Goal: Transaction & Acquisition: Purchase product/service

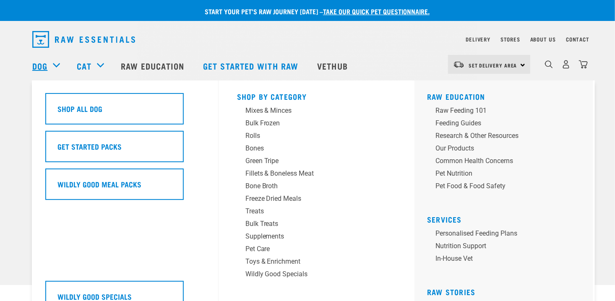
click at [38, 62] on link "Dog" at bounding box center [39, 66] width 15 height 13
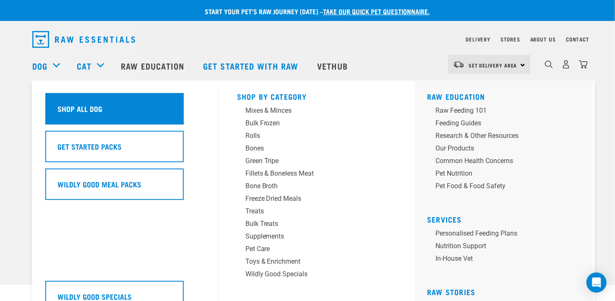
click at [76, 107] on h5 "Shop All Dog" at bounding box center [79, 108] width 45 height 11
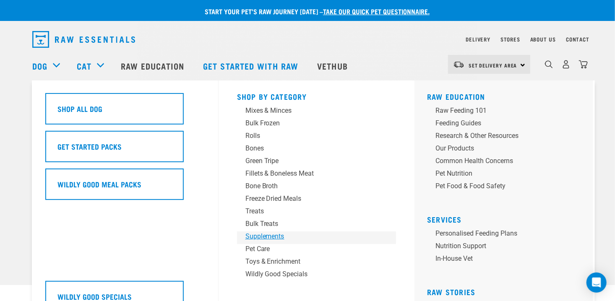
click at [271, 237] on div "Supplements" at bounding box center [310, 237] width 131 height 10
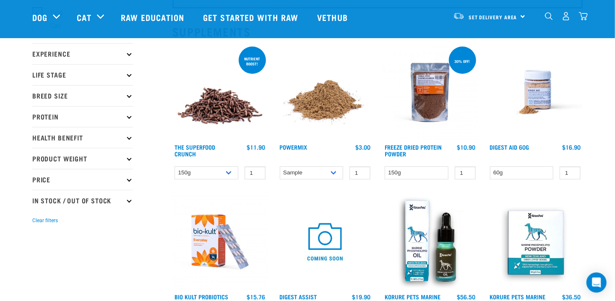
scroll to position [84, 0]
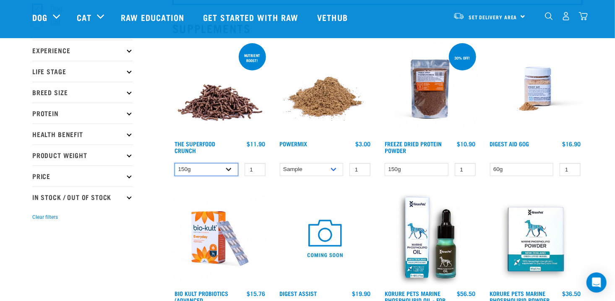
click at [227, 169] on select "150g 300g" at bounding box center [207, 169] width 64 height 13
select select "31261"
click at [175, 163] on select "150g 300g" at bounding box center [207, 169] width 64 height 13
click at [256, 167] on input "2" at bounding box center [255, 169] width 21 height 13
type input "3"
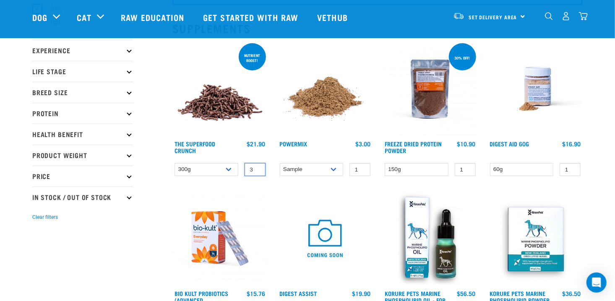
click at [256, 168] on input "3" at bounding box center [255, 169] width 21 height 13
click at [197, 142] on link "The Superfood Crunch" at bounding box center [195, 147] width 41 height 10
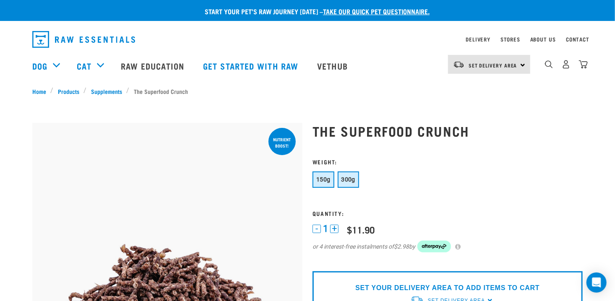
click at [347, 176] on button "300g" at bounding box center [349, 180] width 22 height 16
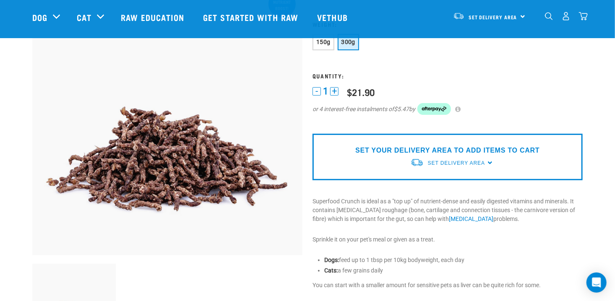
scroll to position [84, 0]
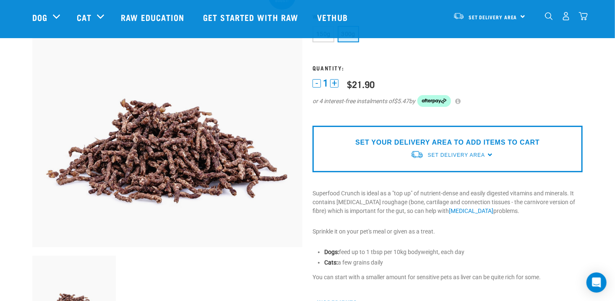
click at [332, 83] on button "+" at bounding box center [334, 83] width 8 height 8
click at [335, 83] on button "+" at bounding box center [334, 83] width 8 height 8
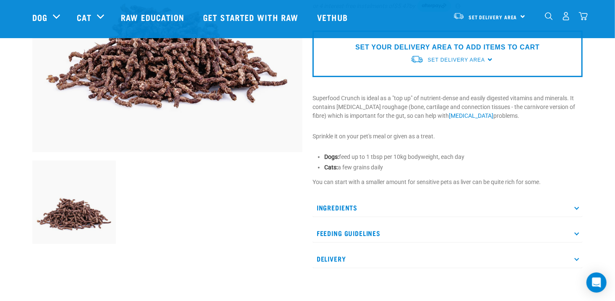
scroll to position [168, 0]
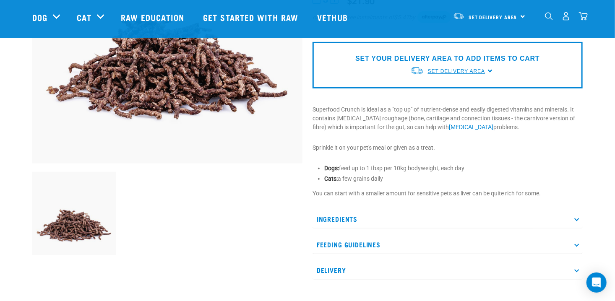
click at [438, 74] on link "Set Delivery Area" at bounding box center [456, 72] width 57 height 8
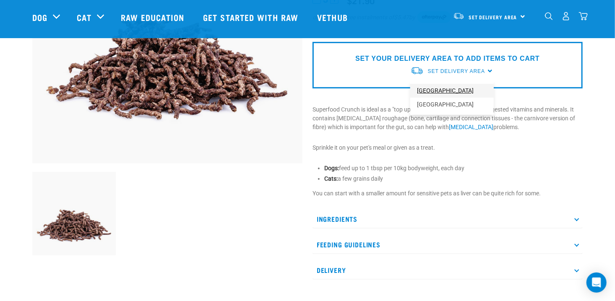
click at [443, 93] on link "[GEOGRAPHIC_DATA]" at bounding box center [451, 91] width 83 height 14
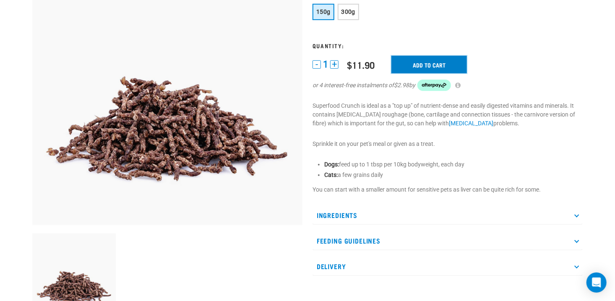
click at [438, 68] on input "Add to cart" at bounding box center [429, 65] width 76 height 18
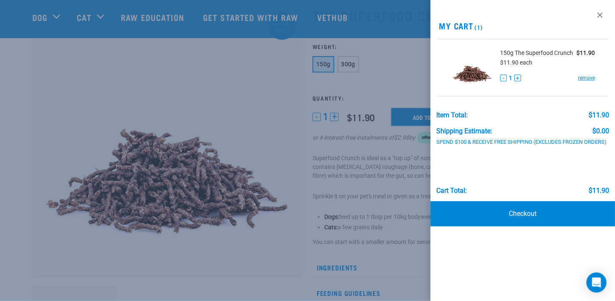
scroll to position [42, 0]
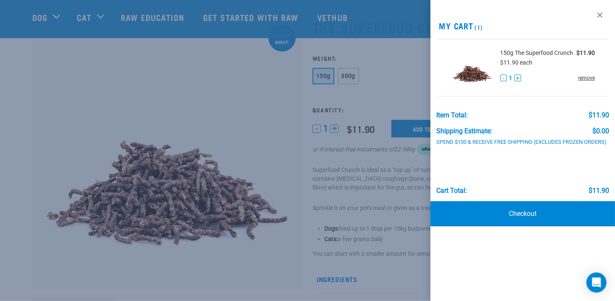
click at [582, 78] on link "remove" at bounding box center [586, 78] width 17 height 8
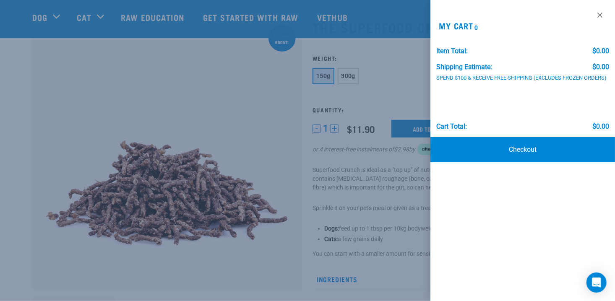
click at [252, 81] on div at bounding box center [307, 150] width 615 height 301
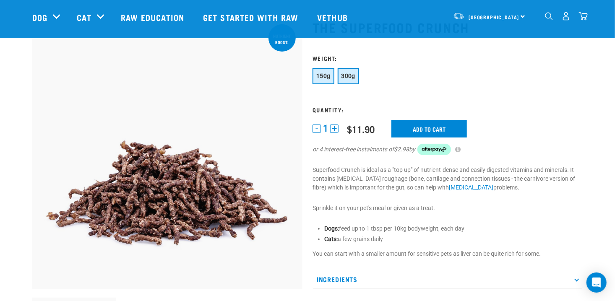
click at [346, 74] on span "300g" at bounding box center [349, 76] width 14 height 7
click at [334, 128] on button "+" at bounding box center [334, 129] width 8 height 8
click at [435, 128] on input "Add to cart" at bounding box center [429, 129] width 76 height 18
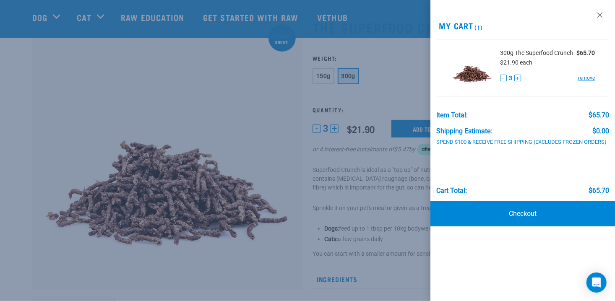
click at [504, 76] on button "-" at bounding box center [503, 78] width 7 height 7
click at [547, 212] on link "Checkout" at bounding box center [522, 213] width 185 height 25
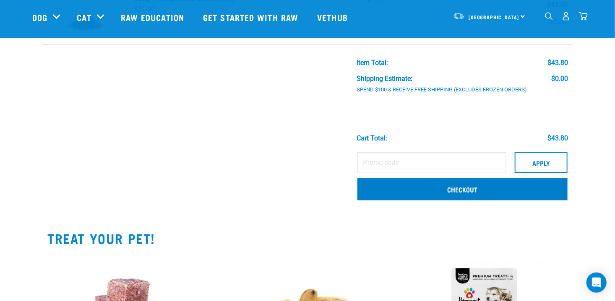
scroll to position [126, 0]
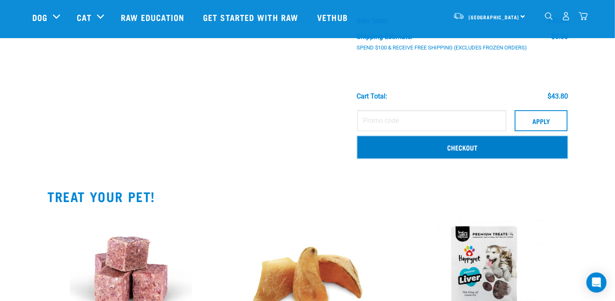
click at [459, 147] on link "Checkout" at bounding box center [462, 147] width 210 height 22
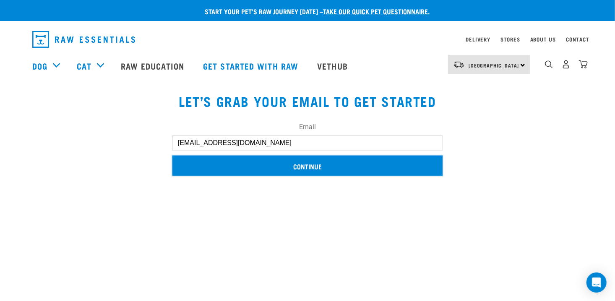
click at [305, 167] on input "Continue" at bounding box center [307, 166] width 270 height 20
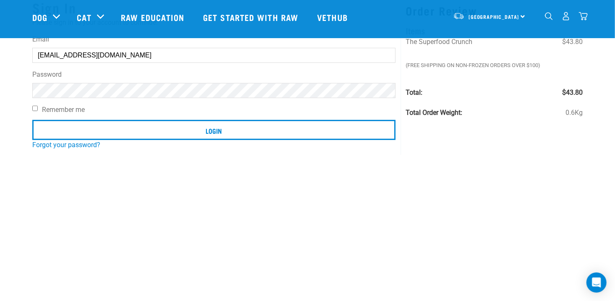
scroll to position [84, 0]
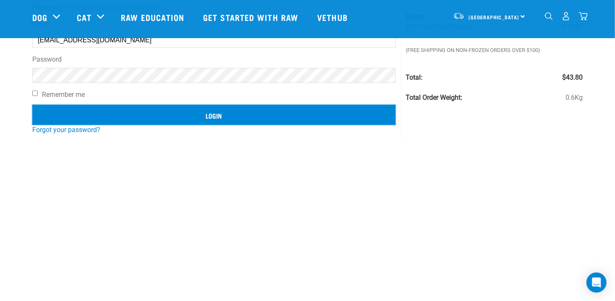
click at [211, 113] on input "Login" at bounding box center [213, 115] width 363 height 20
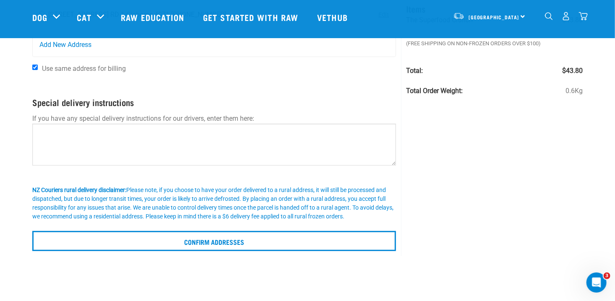
scroll to position [84, 0]
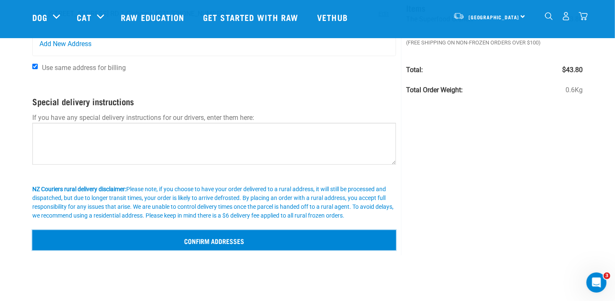
click at [201, 237] on input "Confirm addresses" at bounding box center [214, 240] width 364 height 20
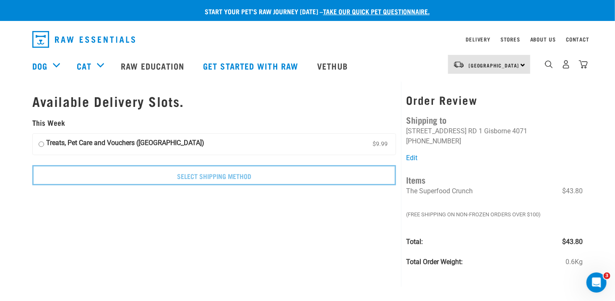
click at [42, 148] on input "Treats, Pet Care and Vouchers (North Island) $9.99" at bounding box center [41, 144] width 5 height 13
radio input "true"
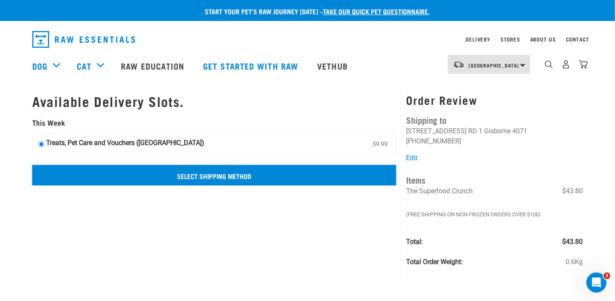
click at [203, 178] on input "Select Shipping Method" at bounding box center [214, 175] width 364 height 20
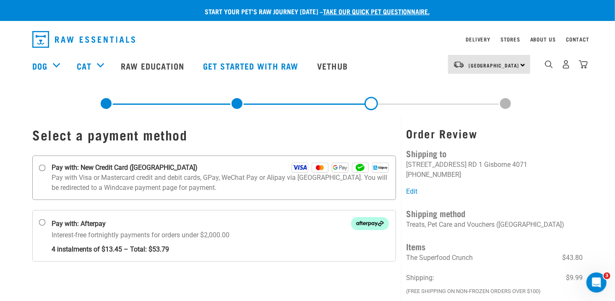
click at [148, 178] on p "Pay with Visa or Mastercard credit and debit cards, GPay, WeChat Pay or Alipay …" at bounding box center [220, 183] width 337 height 20
click at [46, 172] on input "Pay with: New Credit Card (Windcave)" at bounding box center [42, 168] width 7 height 7
radio input "true"
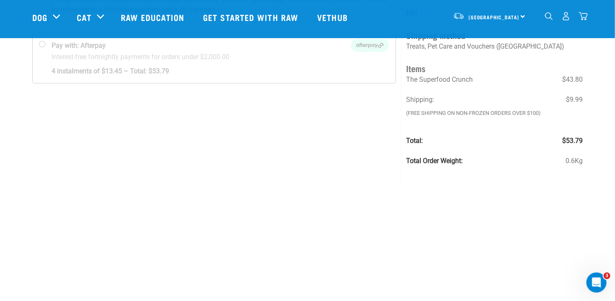
scroll to position [126, 0]
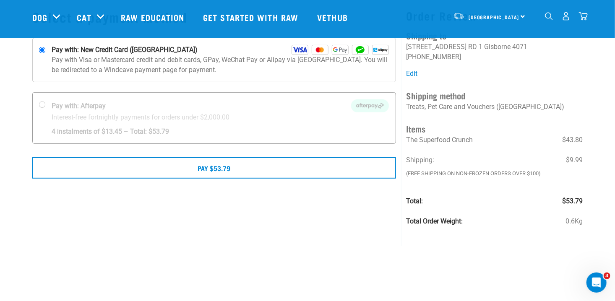
scroll to position [42, 0]
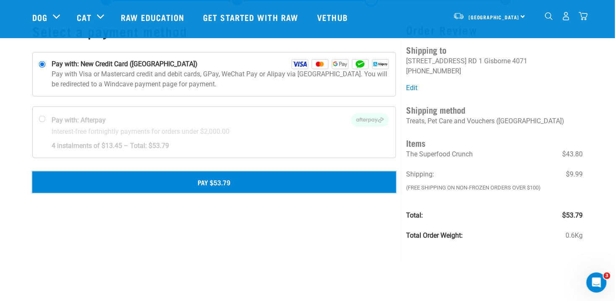
click at [214, 180] on button "Pay $53.79" at bounding box center [214, 182] width 364 height 21
